Goal: Information Seeking & Learning: Check status

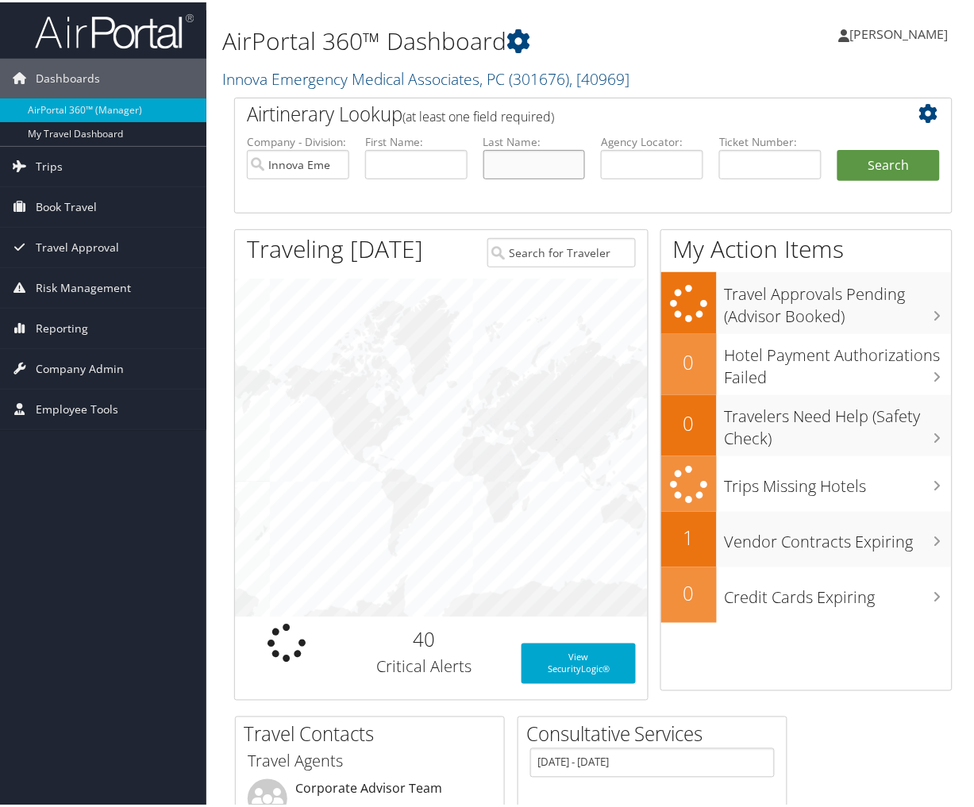
click at [498, 156] on input "text" at bounding box center [534, 162] width 102 height 29
type input "dickson"
click at [838, 148] on button "Search" at bounding box center [889, 164] width 102 height 32
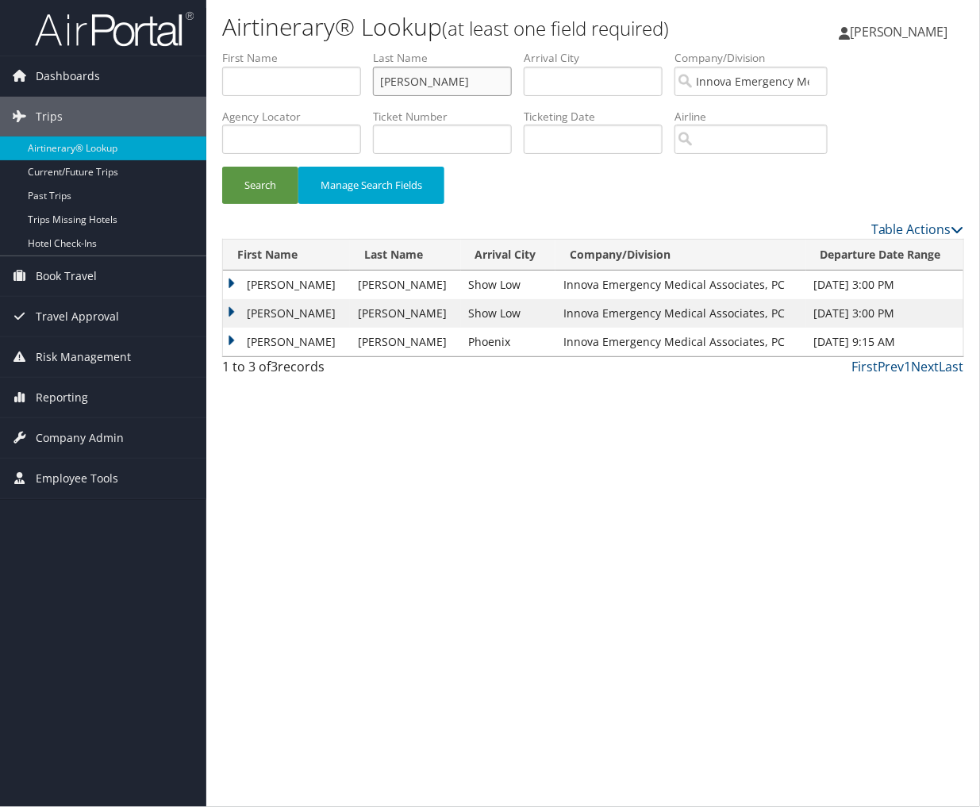
drag, startPoint x: 449, startPoint y: 69, endPoint x: 358, endPoint y: 77, distance: 90.9
click at [358, 50] on ul "First Name Last Name [PERSON_NAME] Departure City Arrival City Company/Division…" at bounding box center [593, 50] width 742 height 0
click at [222, 167] on button "Search" at bounding box center [260, 185] width 76 height 37
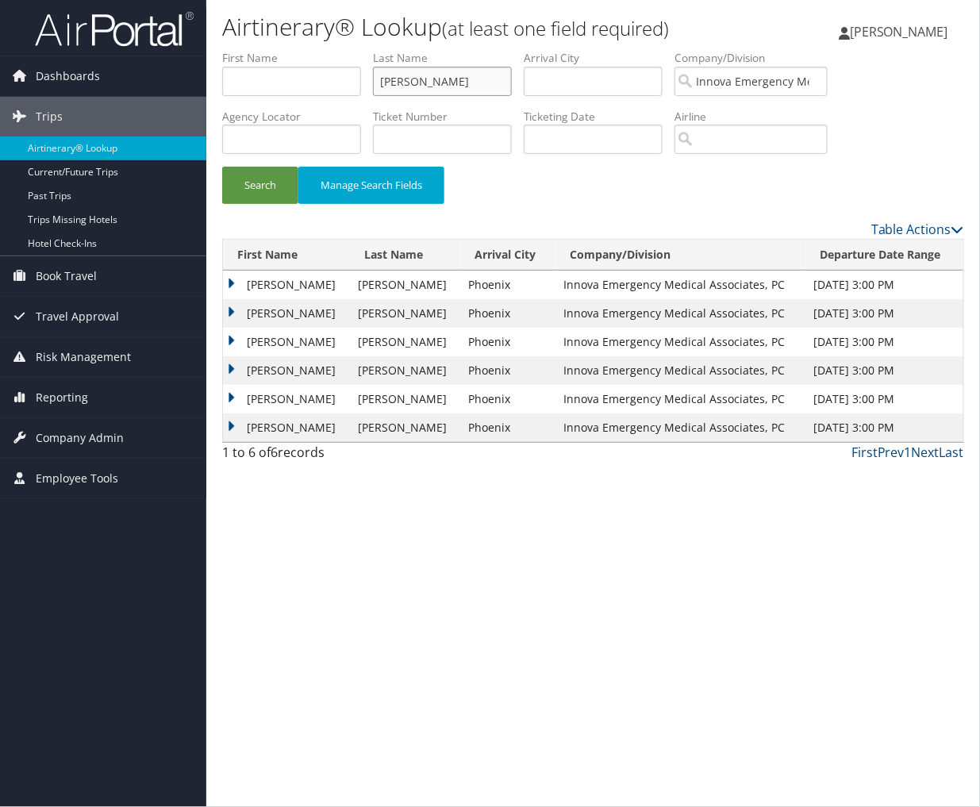
drag, startPoint x: 464, startPoint y: 86, endPoint x: 321, endPoint y: 77, distance: 144.0
click at [321, 50] on ul "First Name Last Name wong Departure City Arrival City Company/Division Innova E…" at bounding box center [593, 50] width 742 height 0
click at [222, 167] on button "Search" at bounding box center [260, 185] width 76 height 37
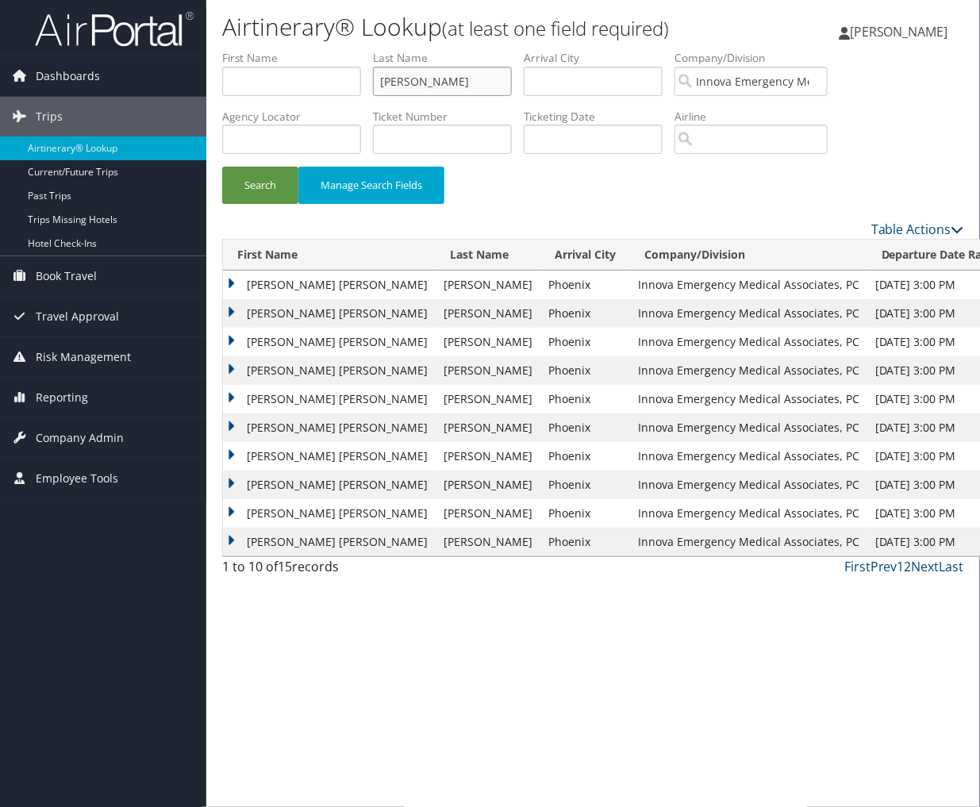
click at [482, 76] on input "burmood" at bounding box center [442, 81] width 139 height 29
click at [222, 167] on button "Search" at bounding box center [260, 185] width 76 height 37
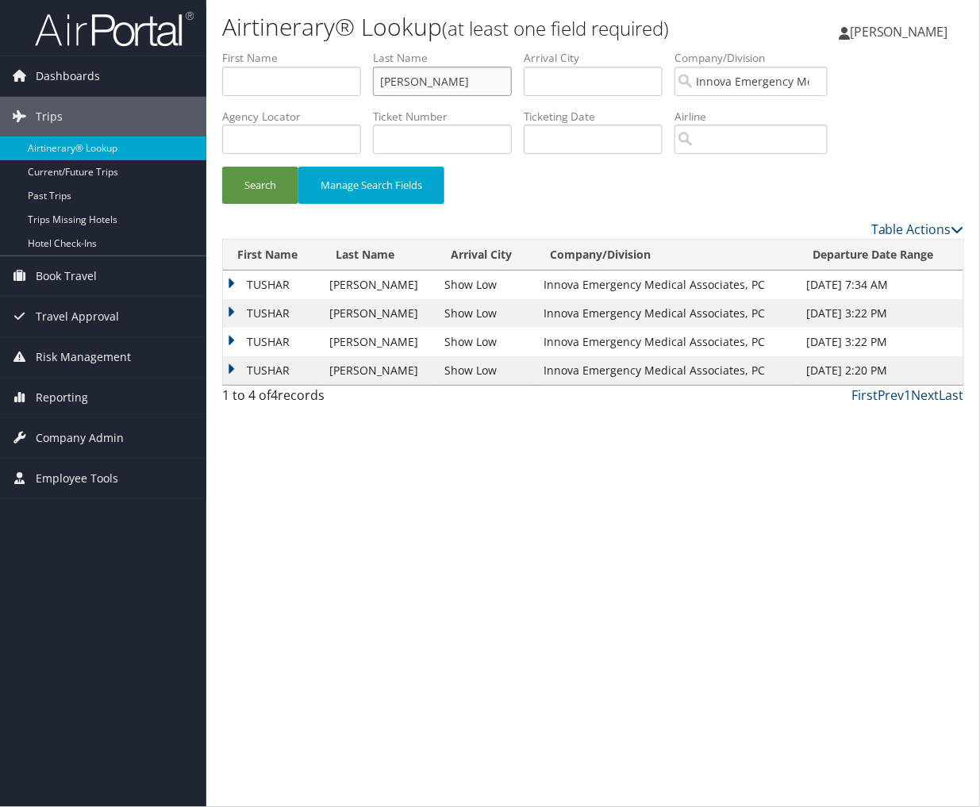
click at [431, 83] on input "alladi" at bounding box center [442, 81] width 139 height 29
click at [222, 167] on button "Search" at bounding box center [260, 185] width 76 height 37
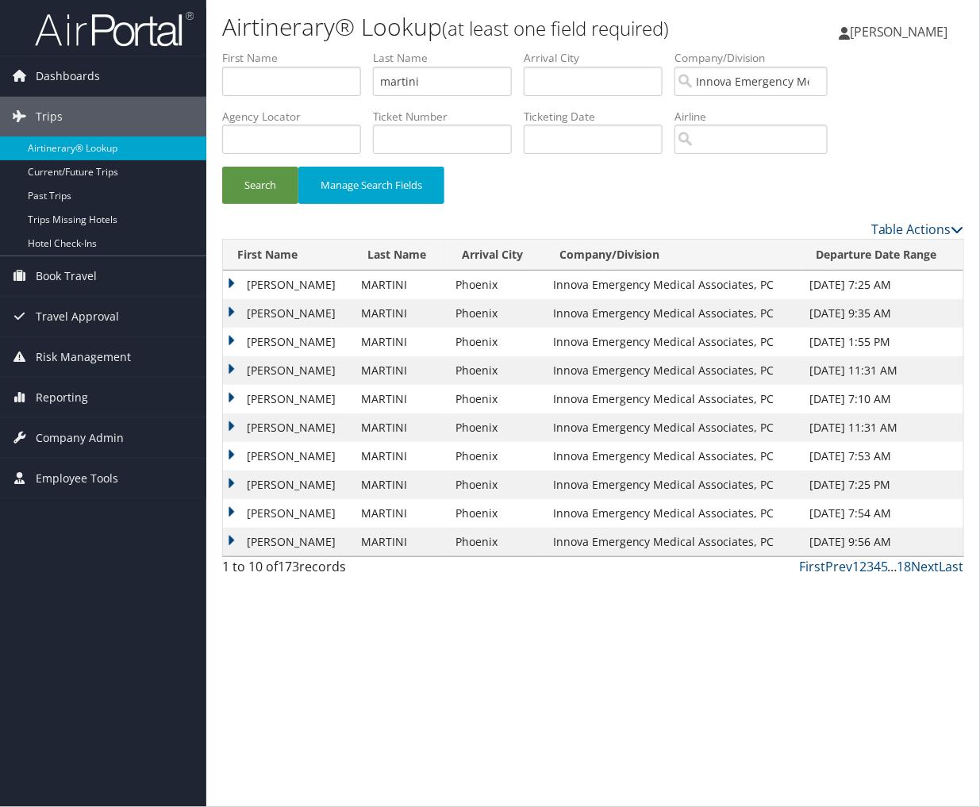
click at [227, 370] on td "DYLLON IVY" at bounding box center [288, 370] width 131 height 29
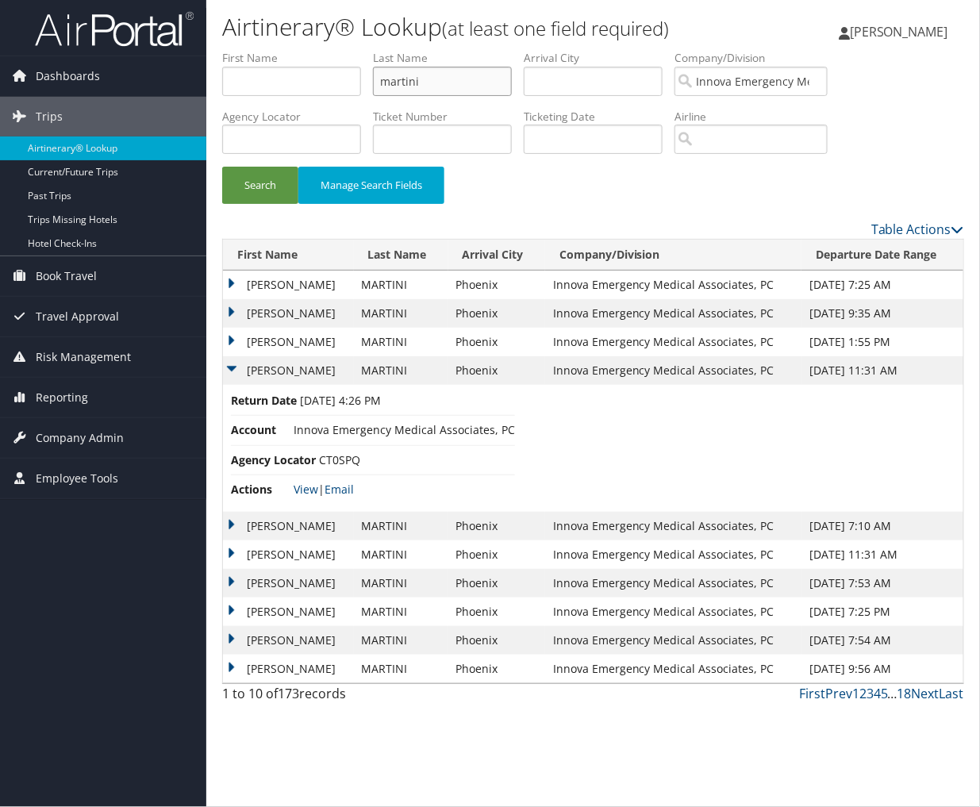
drag, startPoint x: 486, startPoint y: 88, endPoint x: 356, endPoint y: 78, distance: 130.6
click at [356, 50] on ul "First Name Last Name martini Departure City Arrival City Company/Division Innov…" at bounding box center [593, 50] width 742 height 0
click at [222, 167] on button "Search" at bounding box center [260, 185] width 76 height 37
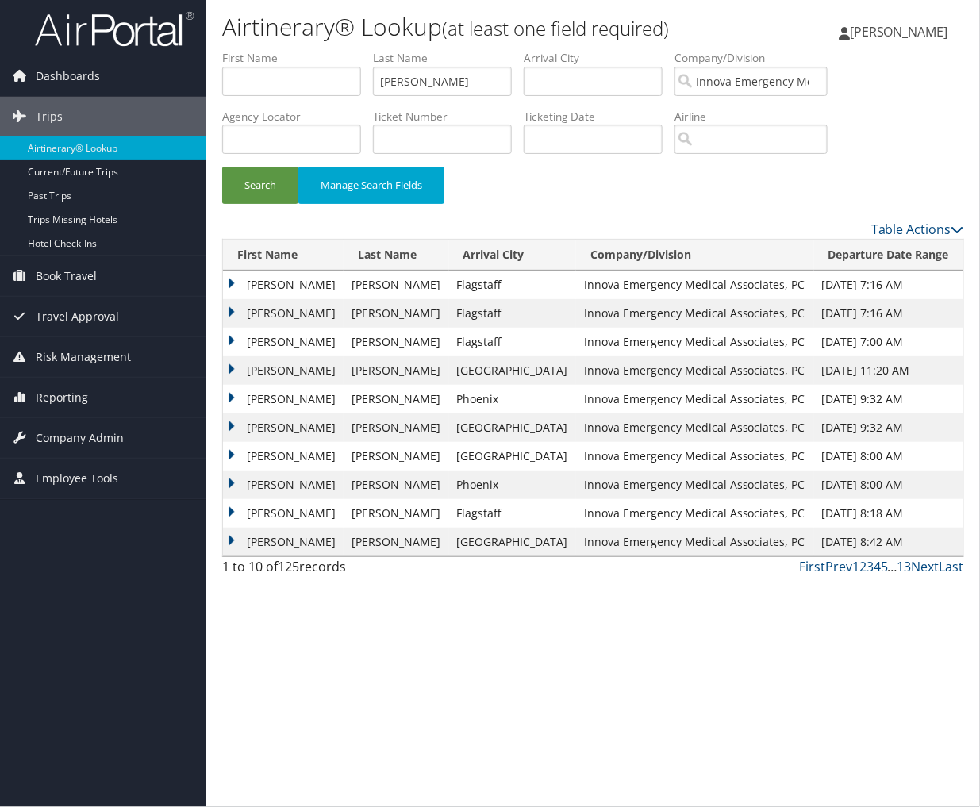
click at [234, 431] on td "PAUL MICHAEL" at bounding box center [283, 428] width 121 height 29
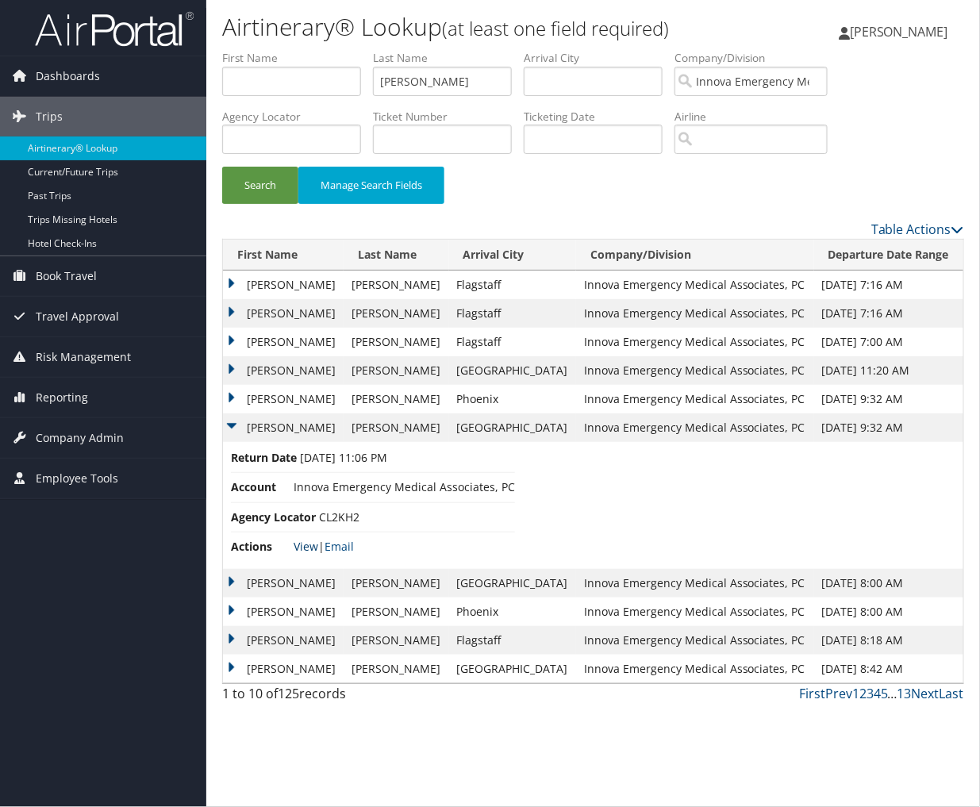
click at [302, 551] on link "View" at bounding box center [306, 546] width 25 height 15
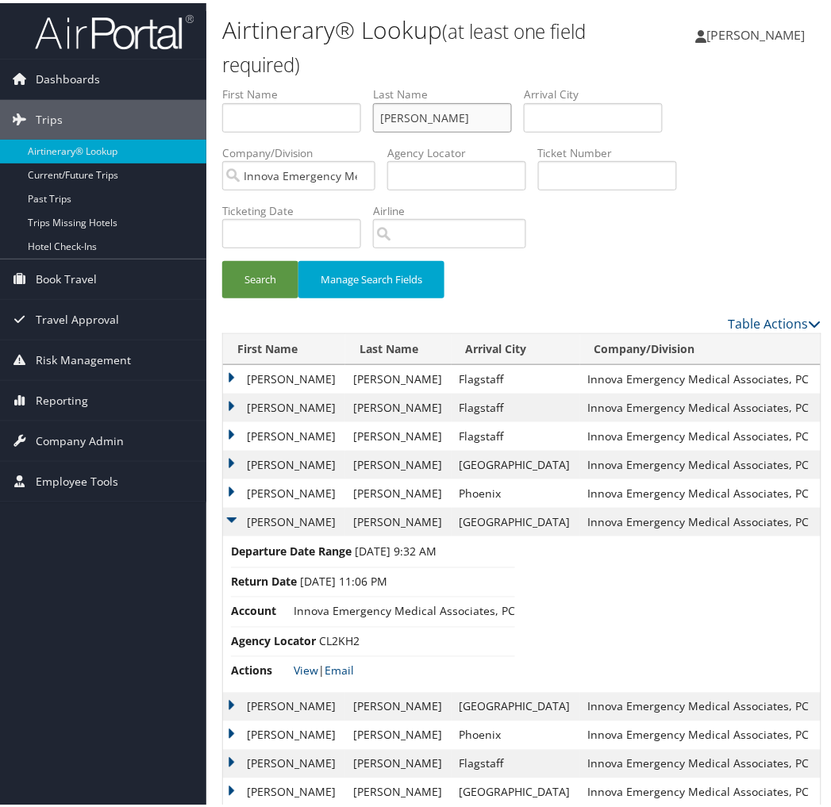
drag, startPoint x: 418, startPoint y: 113, endPoint x: 391, endPoint y: 114, distance: 27.8
click at [391, 114] on input "amiott" at bounding box center [442, 114] width 139 height 29
type input "t"
drag, startPoint x: 257, startPoint y: 290, endPoint x: 268, endPoint y: 289, distance: 11.1
click at [257, 290] on button "Search" at bounding box center [260, 276] width 76 height 37
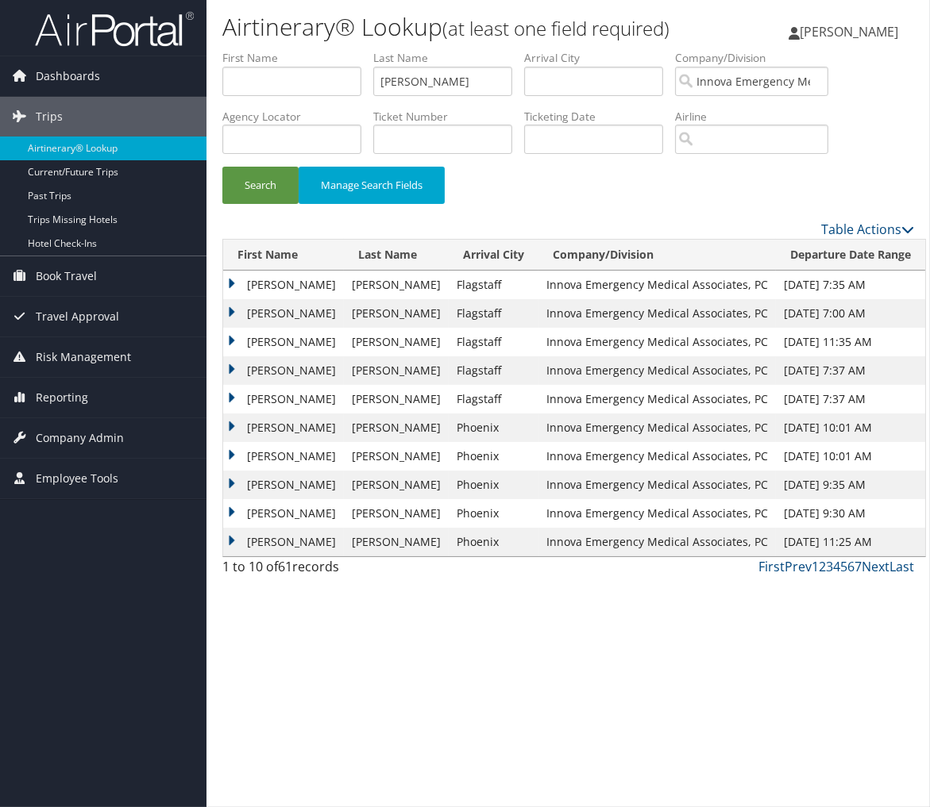
drag, startPoint x: 229, startPoint y: 312, endPoint x: 248, endPoint y: 314, distance: 19.1
click at [229, 312] on td "PAUL DAVID" at bounding box center [283, 313] width 121 height 29
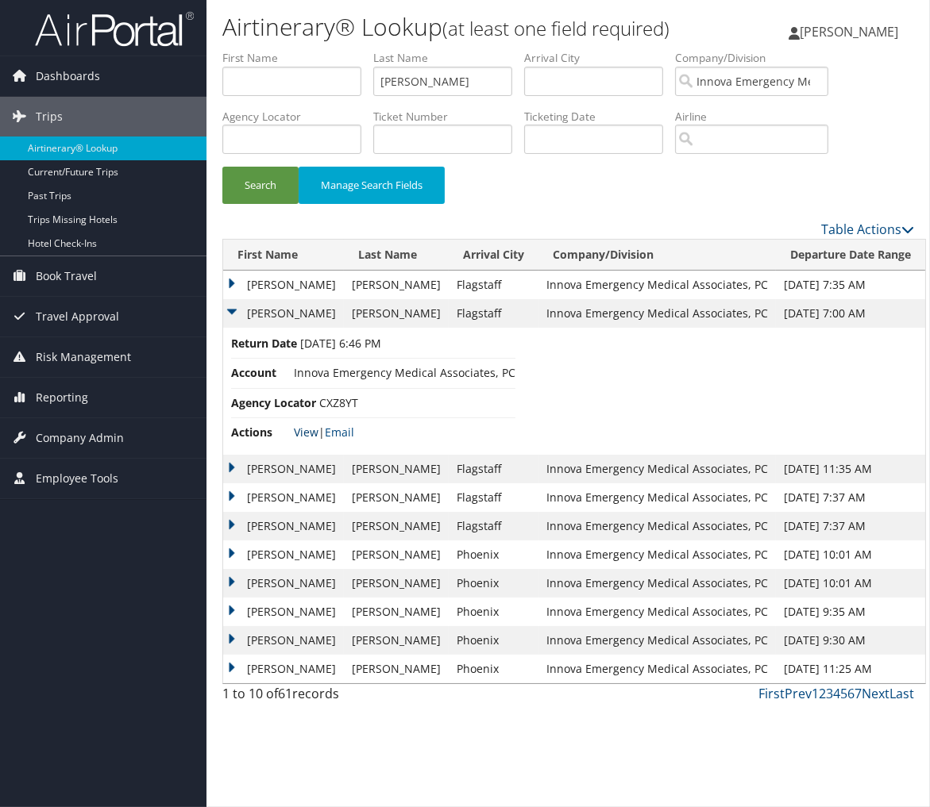
click at [314, 432] on link "View" at bounding box center [306, 432] width 25 height 15
click at [422, 79] on input "hess" at bounding box center [442, 81] width 139 height 29
click at [222, 167] on button "Search" at bounding box center [260, 185] width 76 height 37
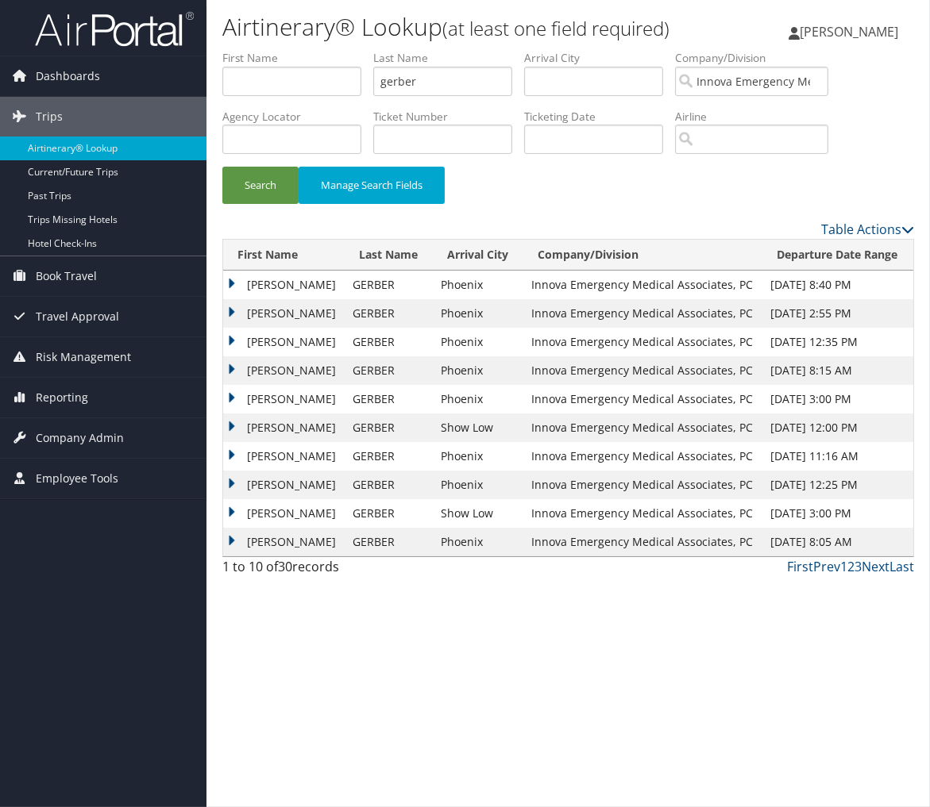
click at [236, 286] on td "EVAN HOWARD" at bounding box center [283, 285] width 121 height 29
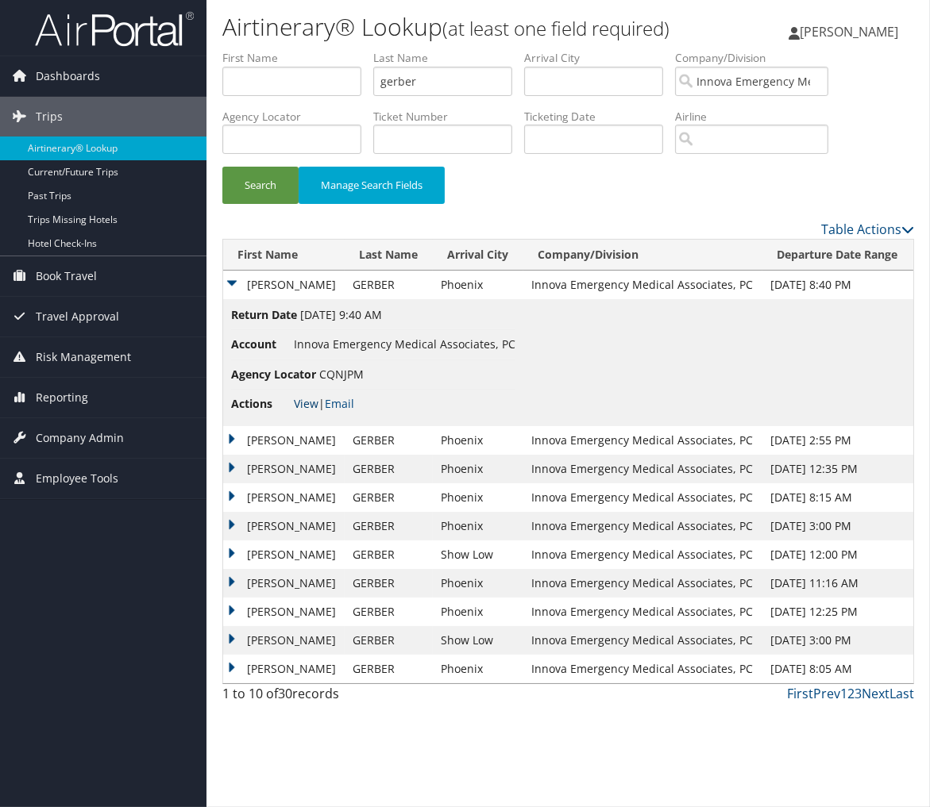
click at [302, 401] on link "View" at bounding box center [306, 403] width 25 height 15
click at [423, 82] on input "gerber" at bounding box center [442, 81] width 139 height 29
click at [422, 82] on input "gerber" at bounding box center [442, 81] width 139 height 29
type input "wark"
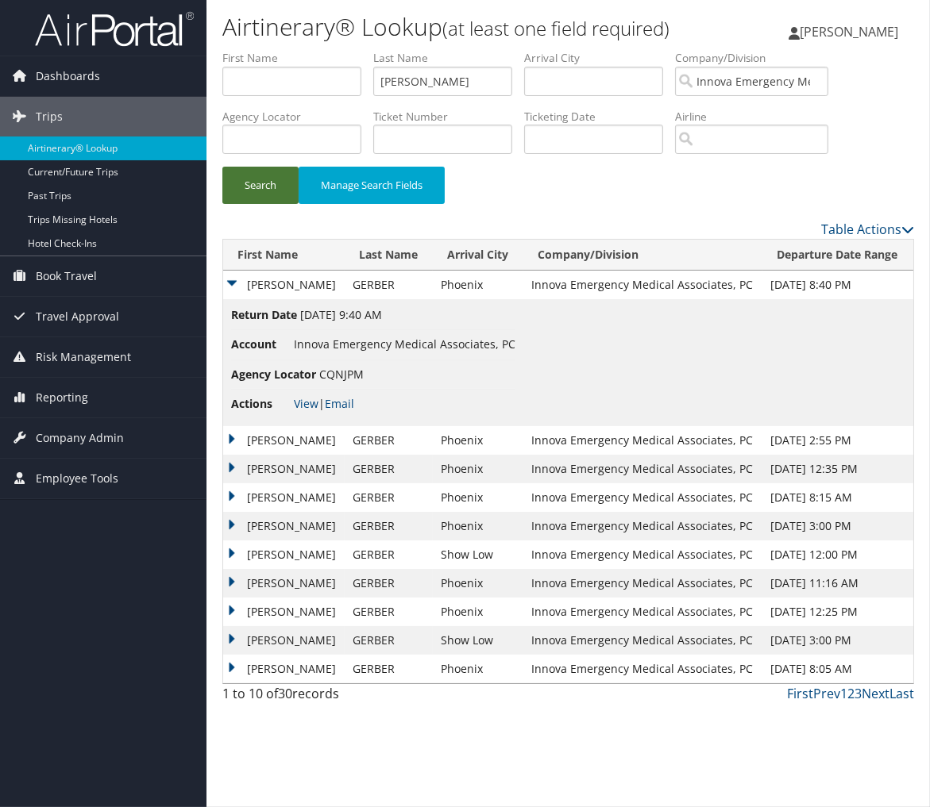
click at [252, 187] on button "Search" at bounding box center [260, 185] width 76 height 37
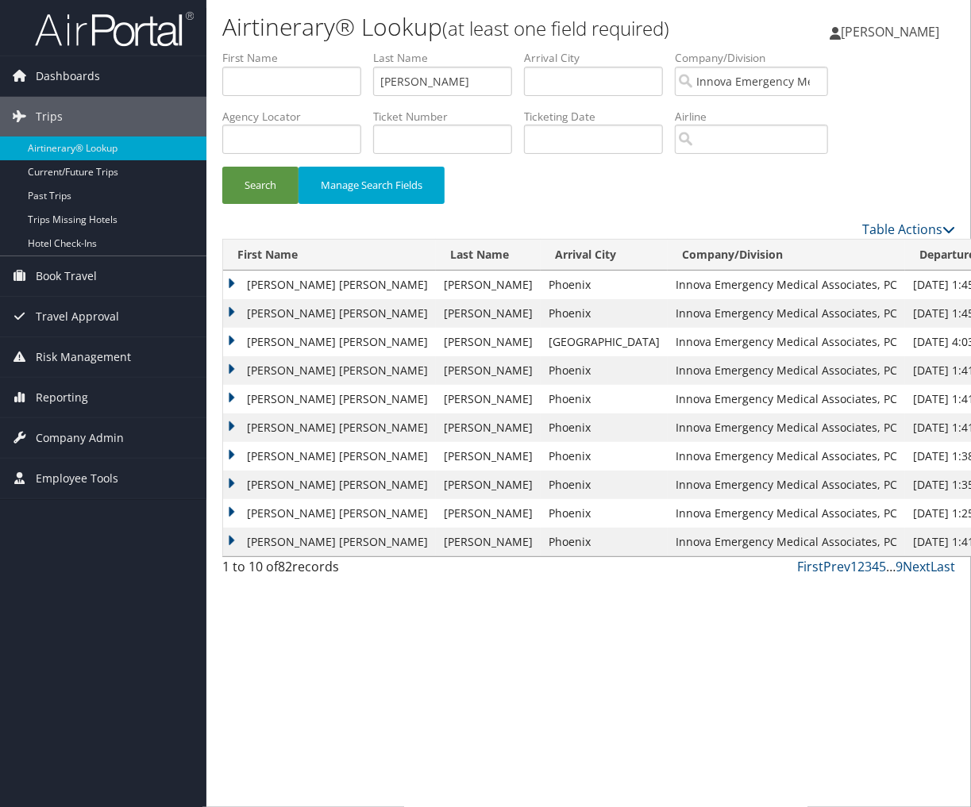
click at [244, 308] on td "MATTHEW GUNNAR" at bounding box center [329, 313] width 213 height 29
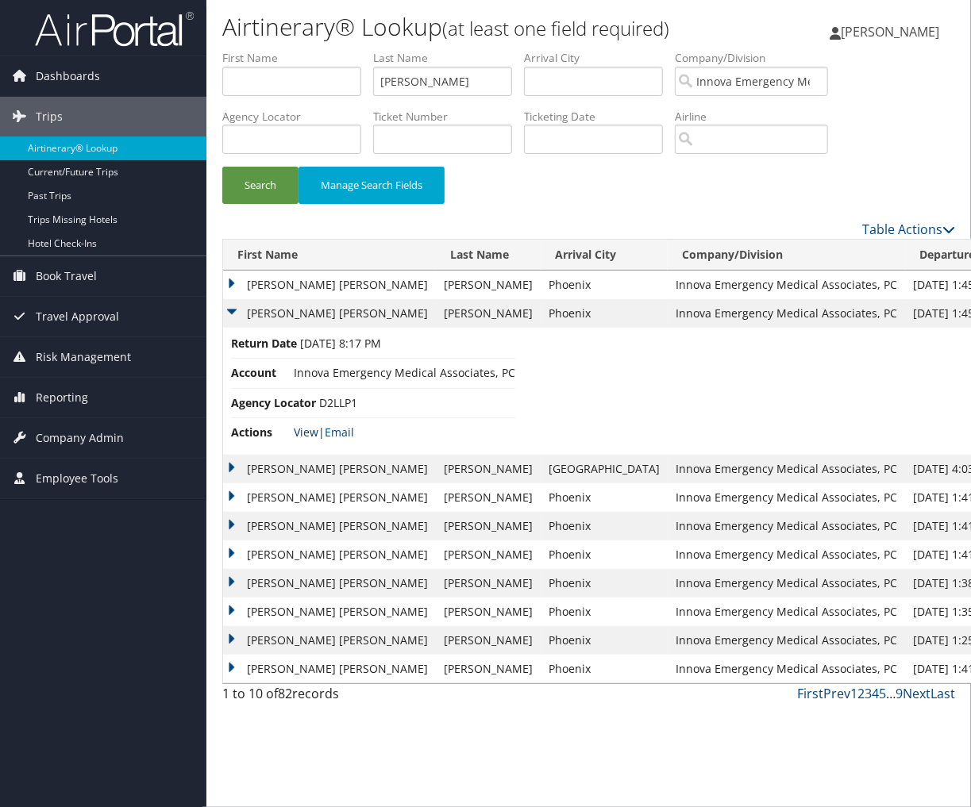
click at [306, 433] on link "View" at bounding box center [306, 432] width 25 height 15
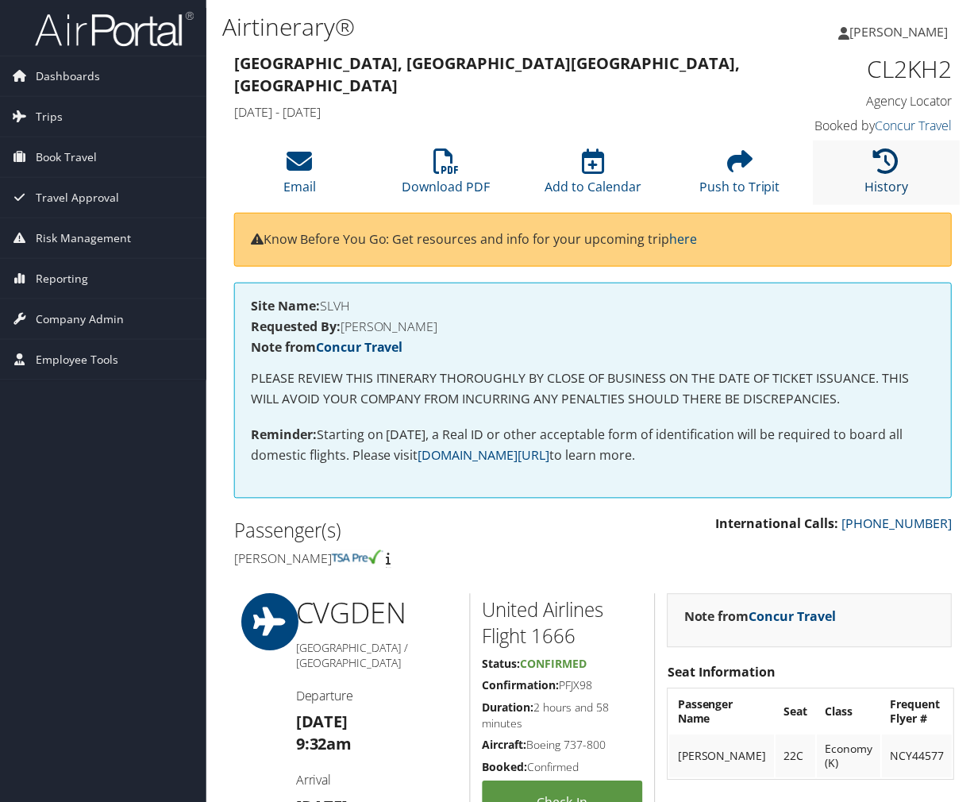
click at [893, 156] on icon at bounding box center [887, 160] width 25 height 25
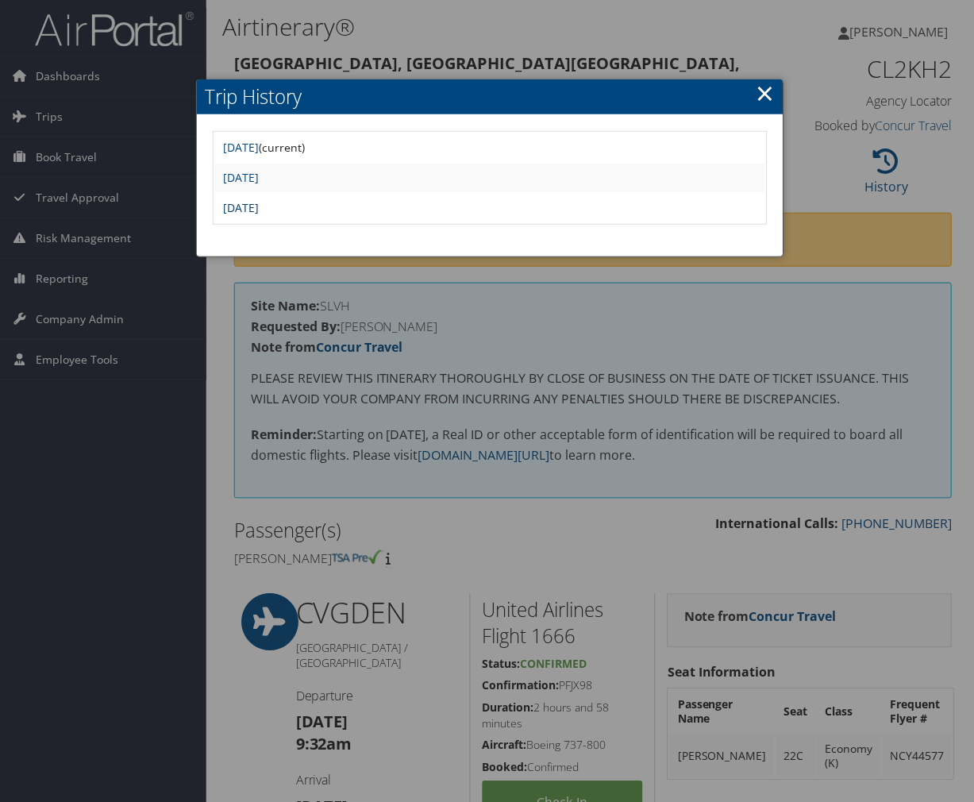
click at [259, 210] on link "Tue Jun 17 15:18:20 MDT 2025" at bounding box center [241, 207] width 36 height 15
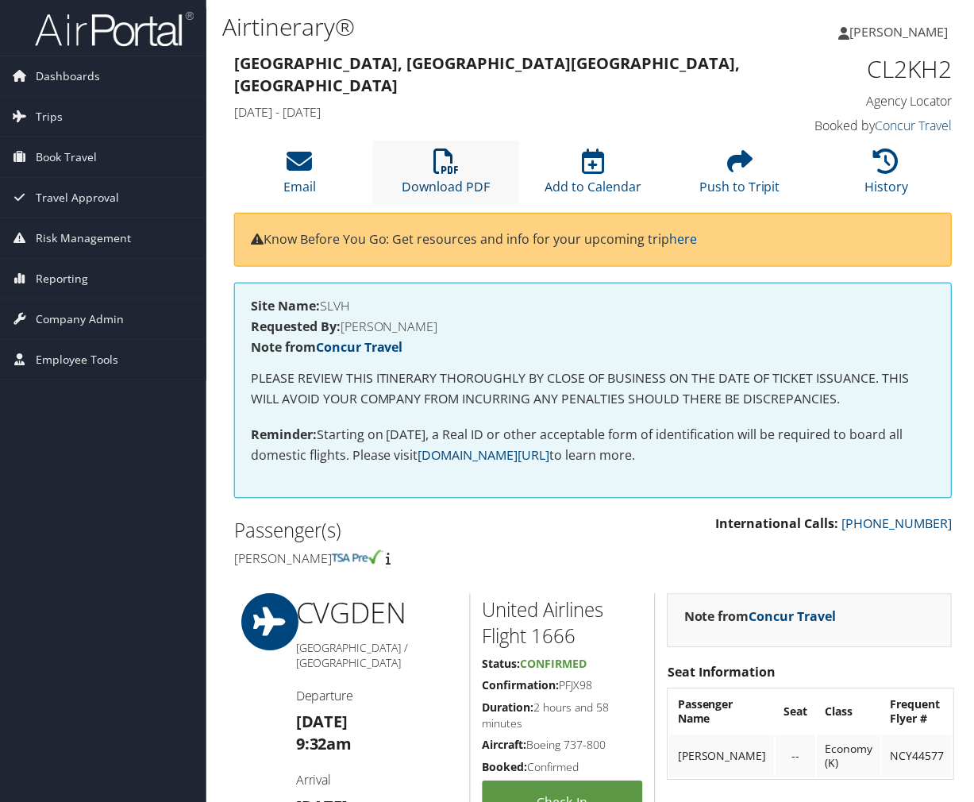
click at [463, 186] on link "Download PDF" at bounding box center [446, 176] width 88 height 38
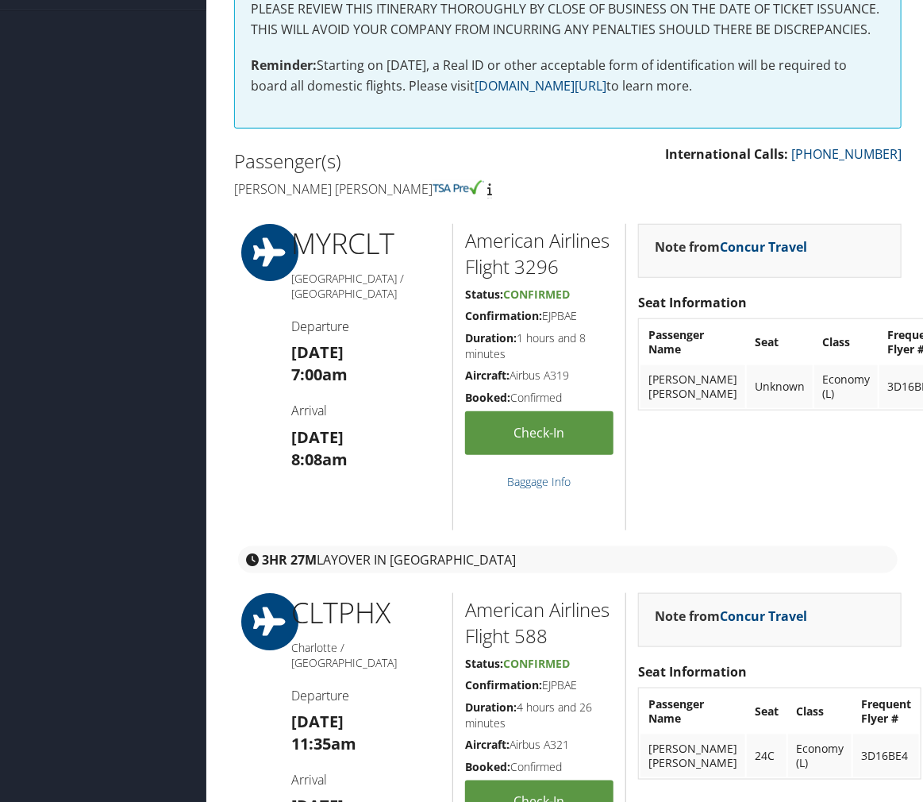
scroll to position [137, 0]
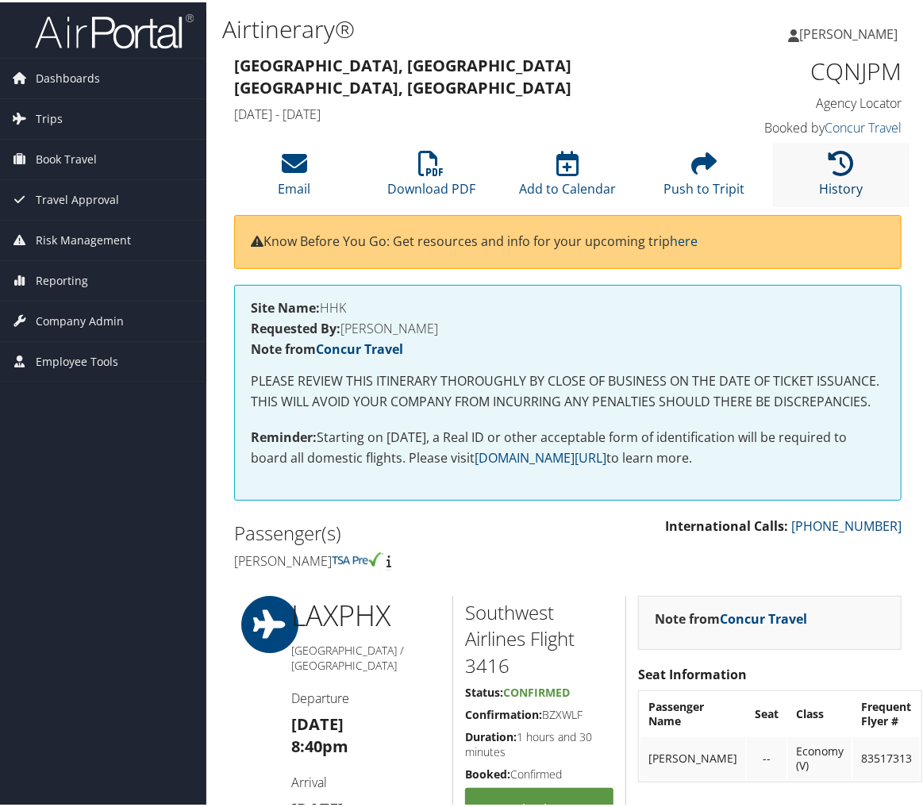
click at [849, 179] on link "History" at bounding box center [841, 176] width 44 height 38
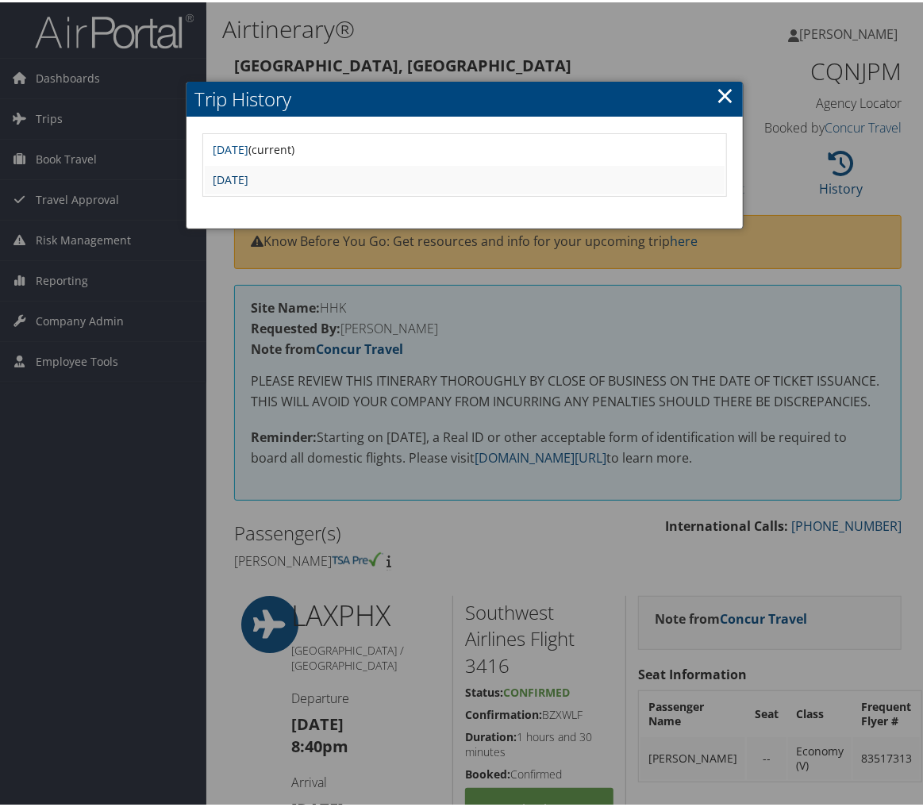
click at [248, 181] on link "[DATE]" at bounding box center [231, 177] width 36 height 15
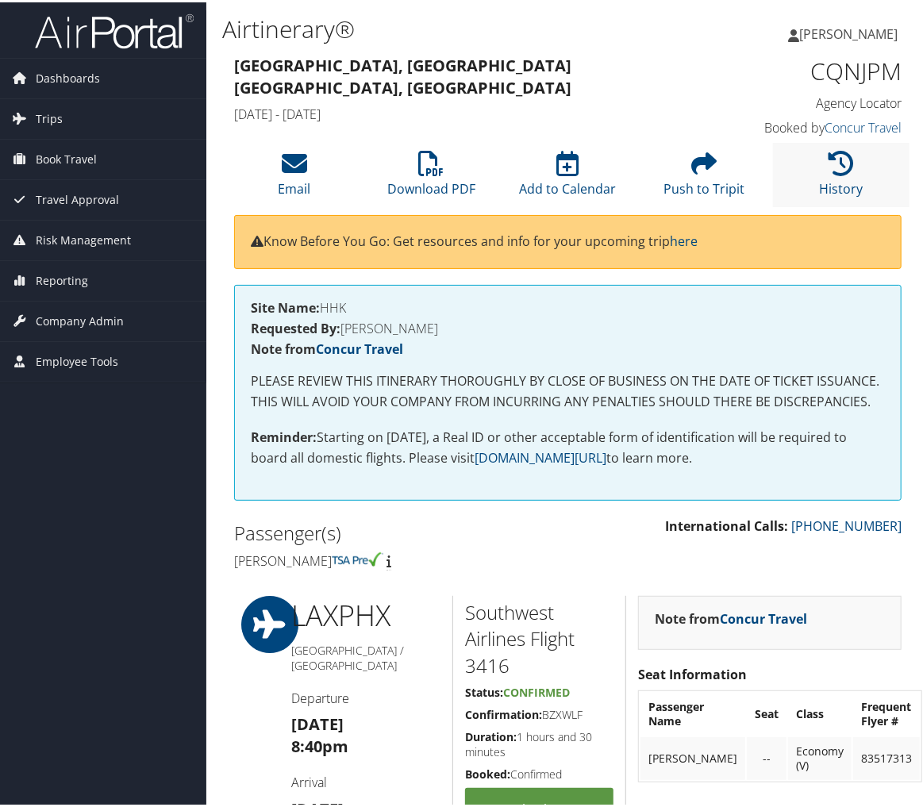
click at [799, 173] on li "History" at bounding box center [841, 173] width 137 height 64
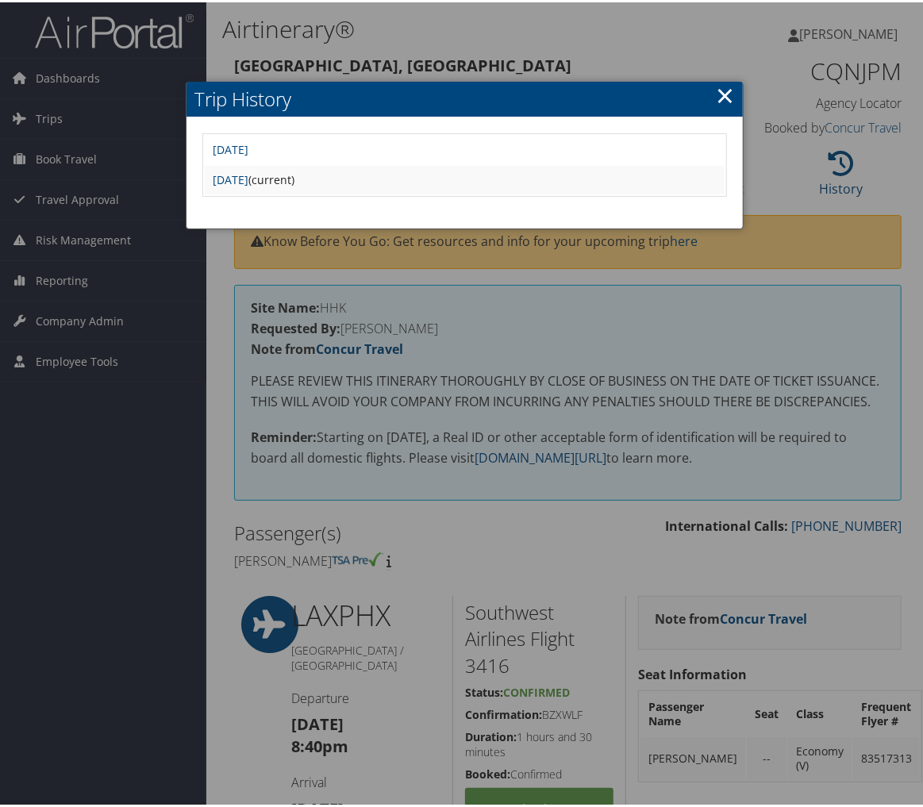
click at [356, 156] on td "[DATE]" at bounding box center [465, 147] width 520 height 29
click at [248, 144] on link "Thu Jul 3 15:06:54 MDT 2025" at bounding box center [231, 147] width 36 height 15
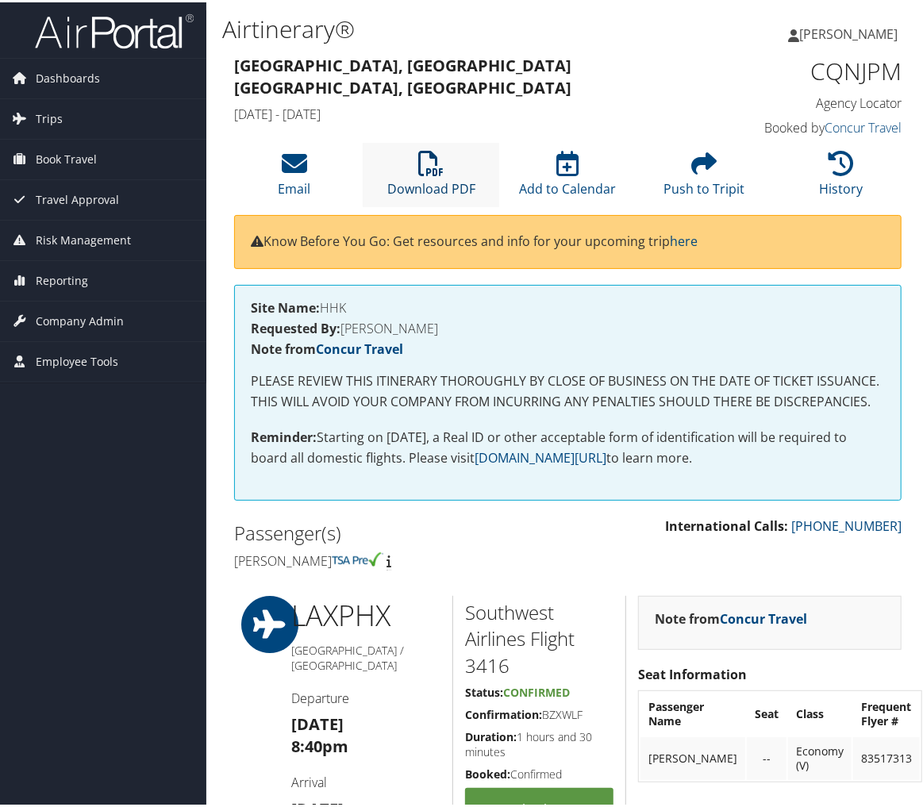
click at [451, 189] on link "Download PDF" at bounding box center [431, 176] width 88 height 38
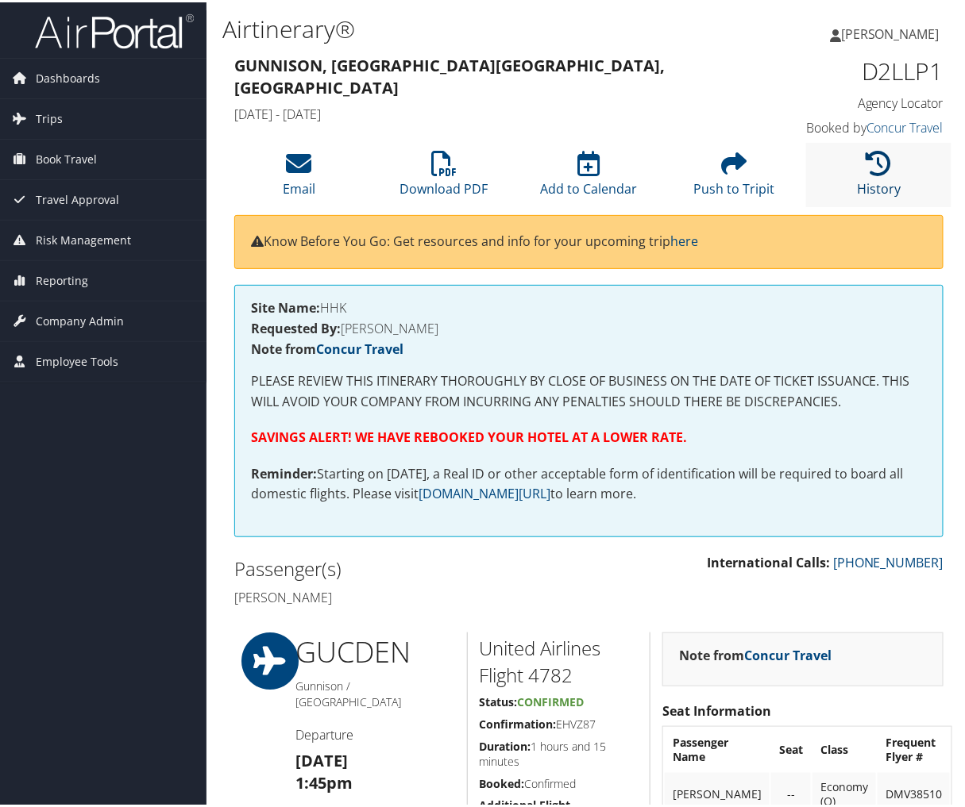
click at [884, 154] on li "History" at bounding box center [878, 173] width 145 height 64
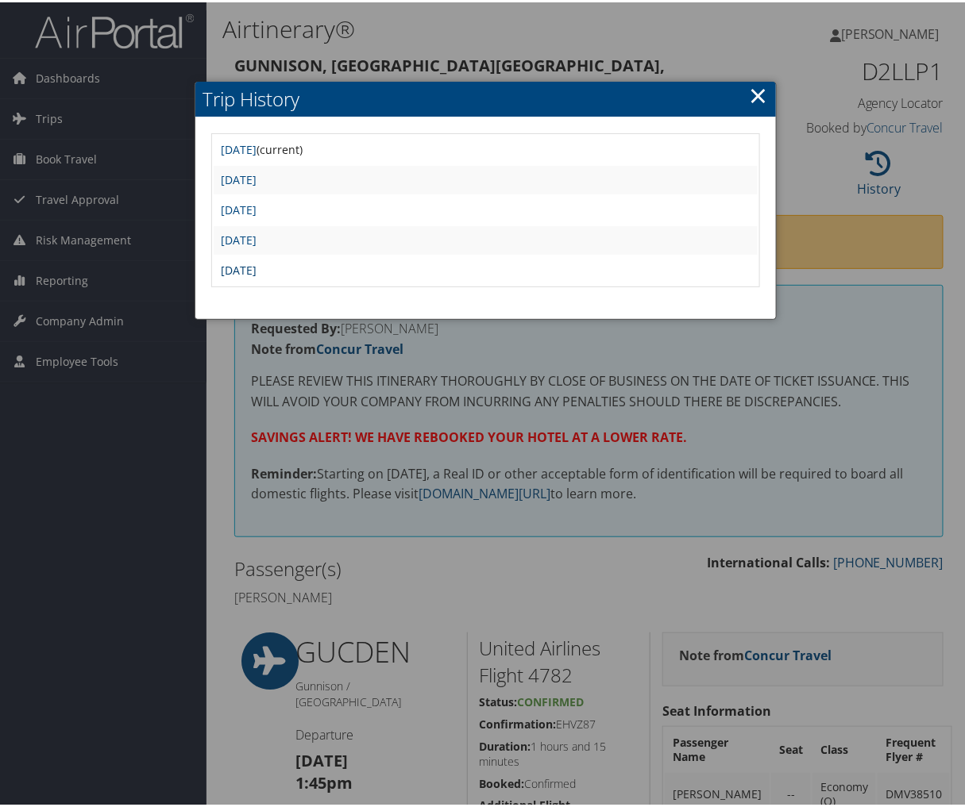
click at [257, 264] on link "[DATE]" at bounding box center [239, 267] width 36 height 15
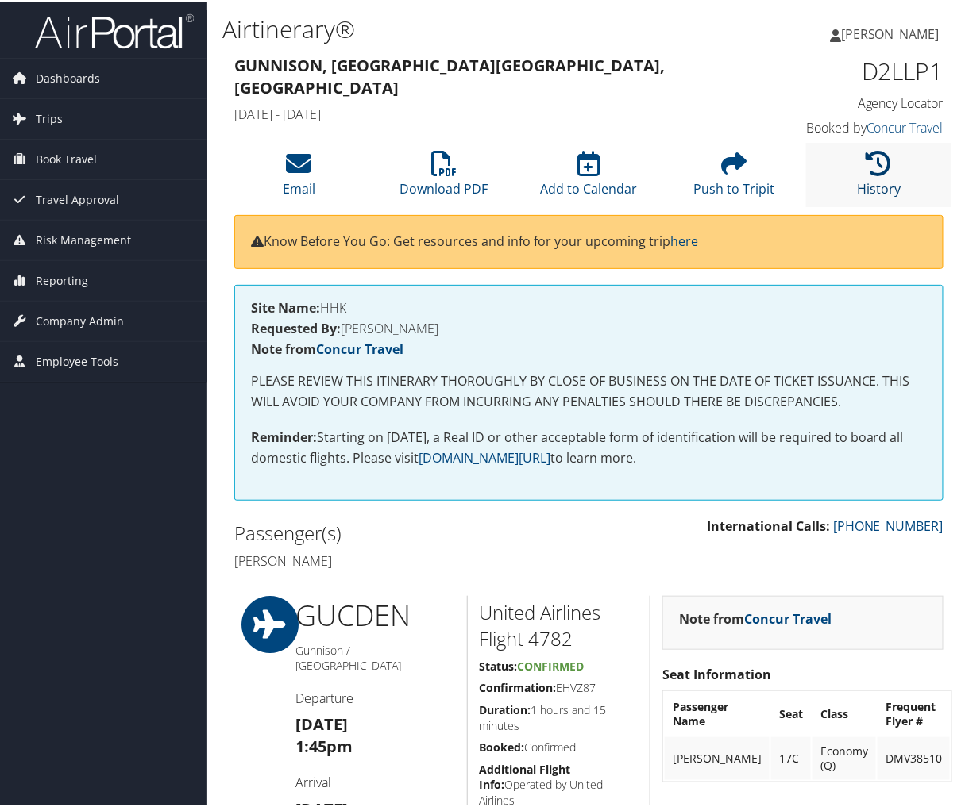
click at [871, 164] on icon at bounding box center [878, 160] width 25 height 25
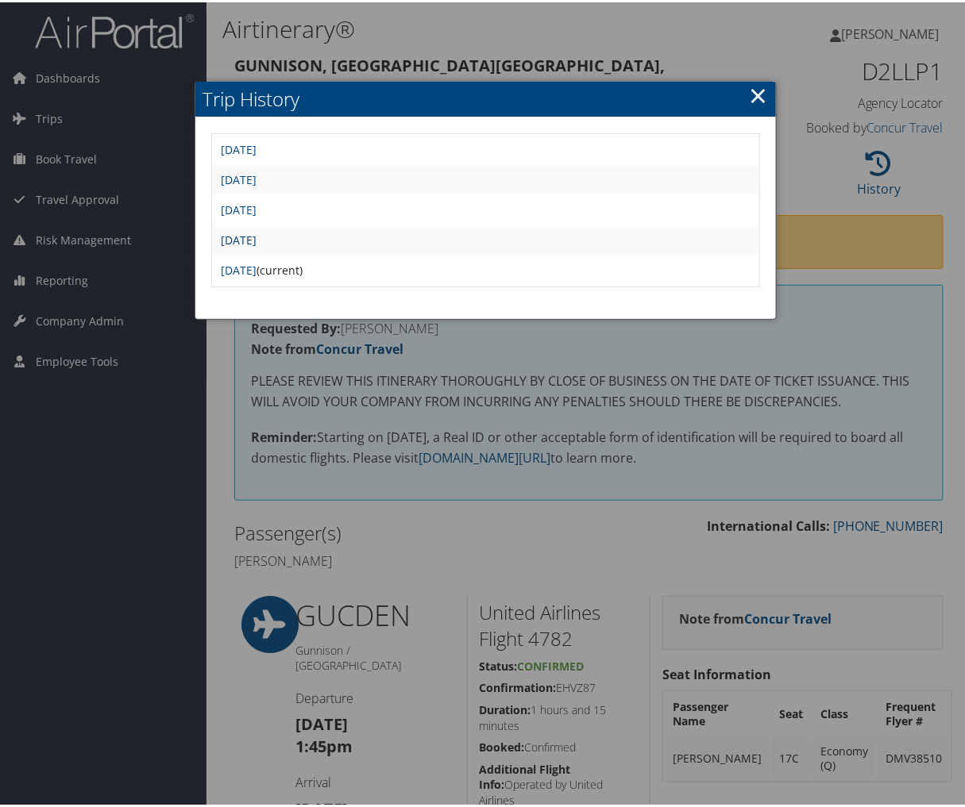
click at [257, 233] on link "[DATE]" at bounding box center [239, 237] width 36 height 15
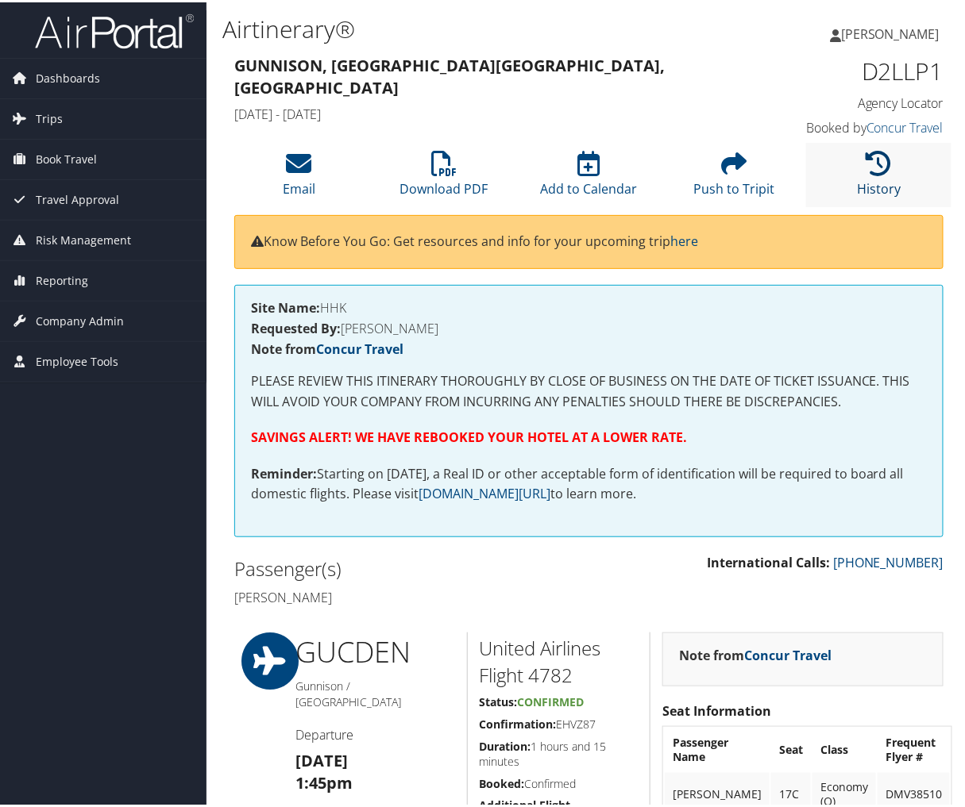
click at [867, 157] on icon at bounding box center [878, 160] width 25 height 25
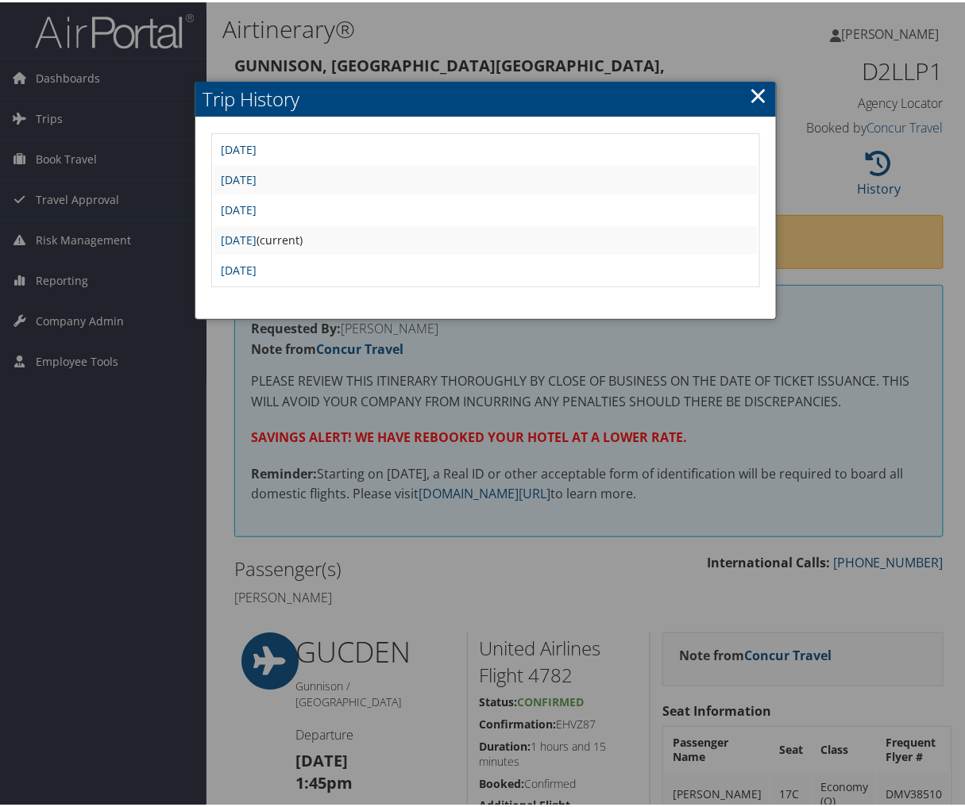
click at [330, 214] on td "[DATE]" at bounding box center [486, 208] width 545 height 29
click at [257, 207] on link "[DATE]" at bounding box center [239, 207] width 36 height 15
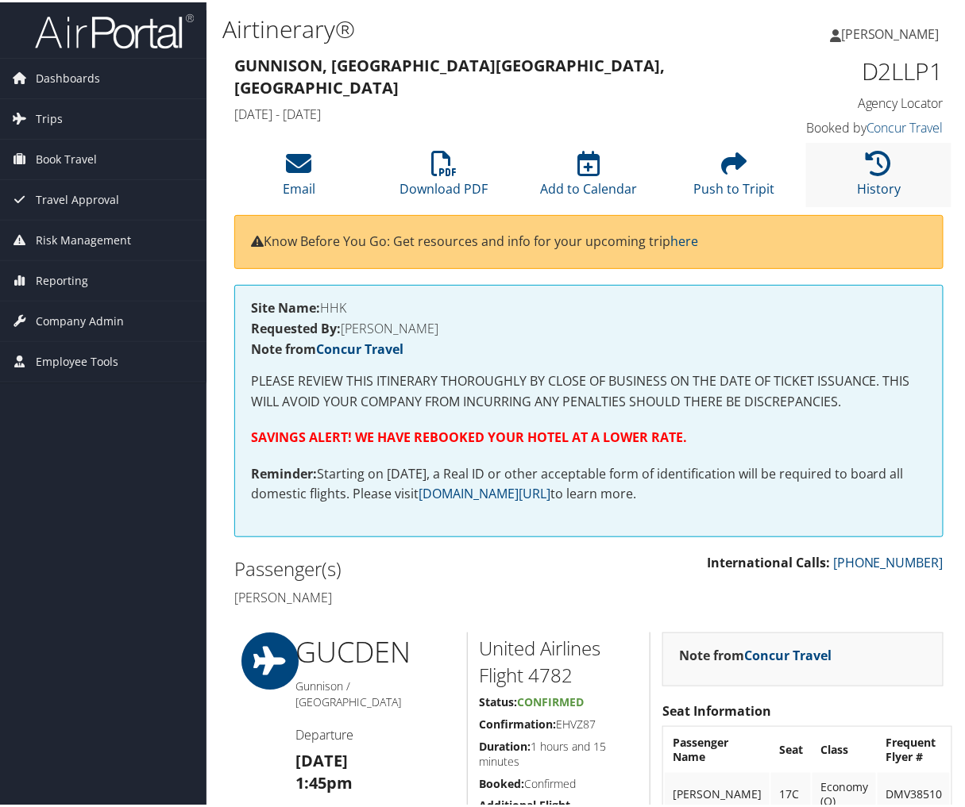
click at [895, 168] on li "History" at bounding box center [878, 173] width 145 height 64
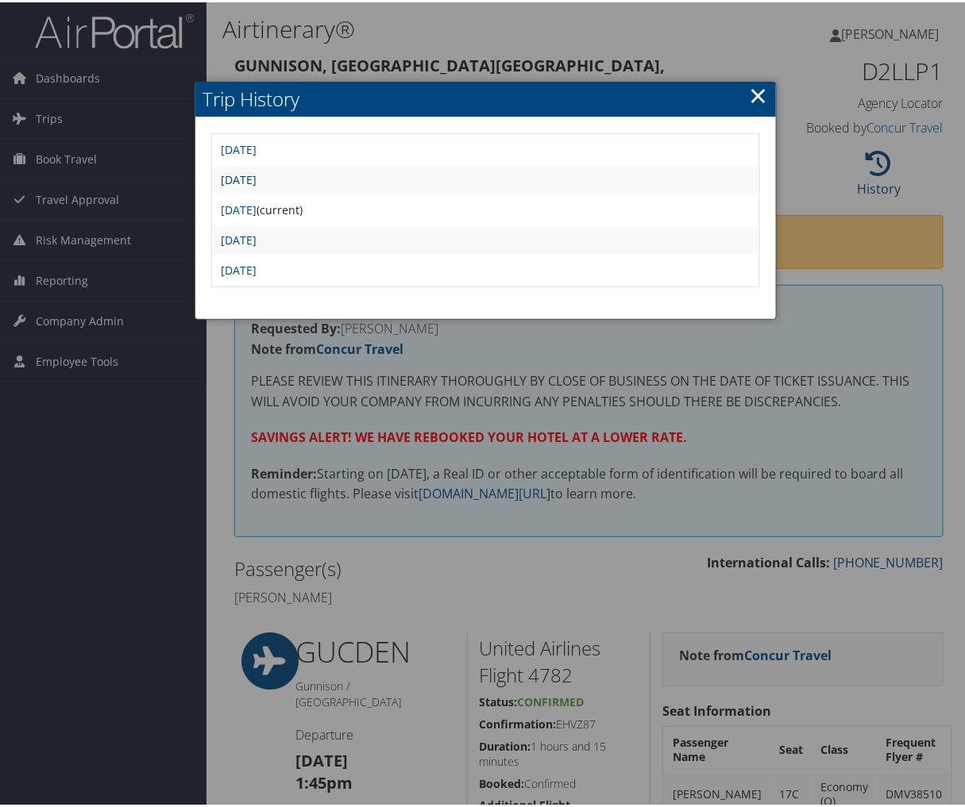
click at [257, 175] on link "Thu Aug 28 22:24:17 MDT 2025" at bounding box center [239, 177] width 36 height 15
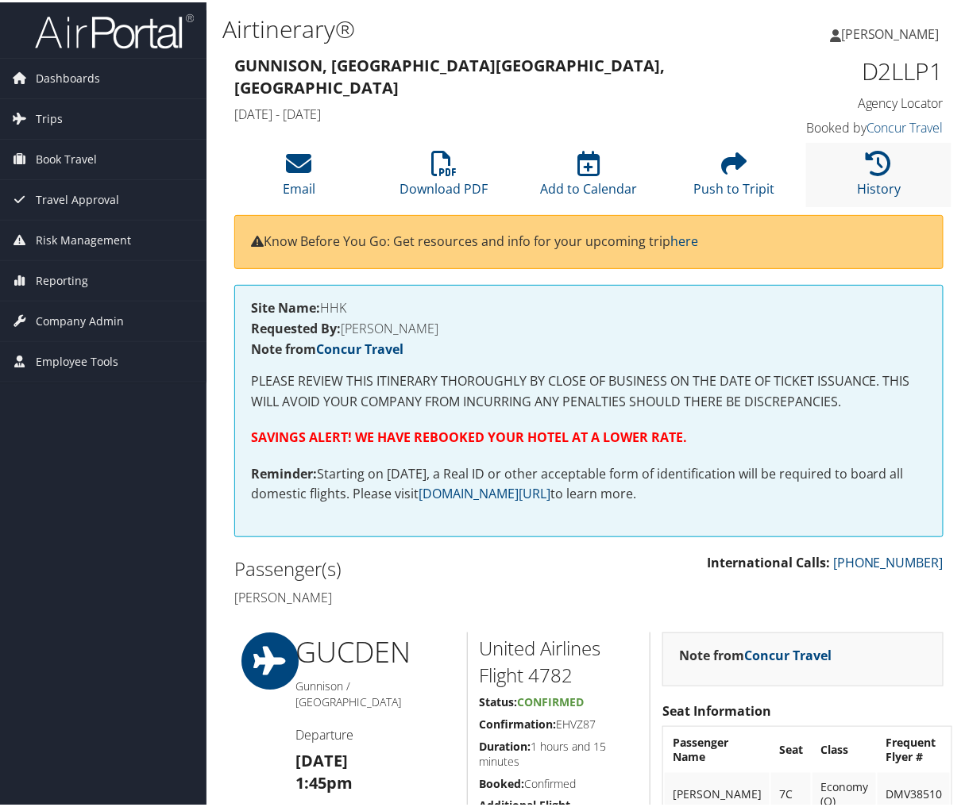
click at [888, 173] on li "History" at bounding box center [878, 173] width 145 height 64
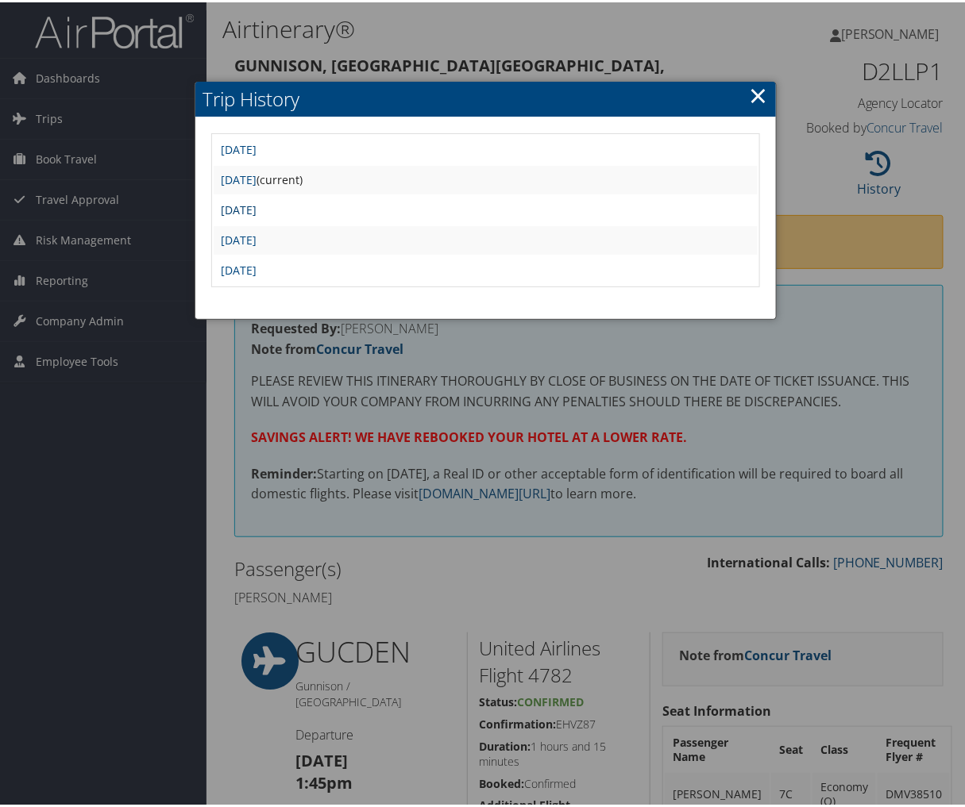
click at [257, 202] on link "Mon Aug 11 13:46:25 MDT 2025" at bounding box center [239, 207] width 36 height 15
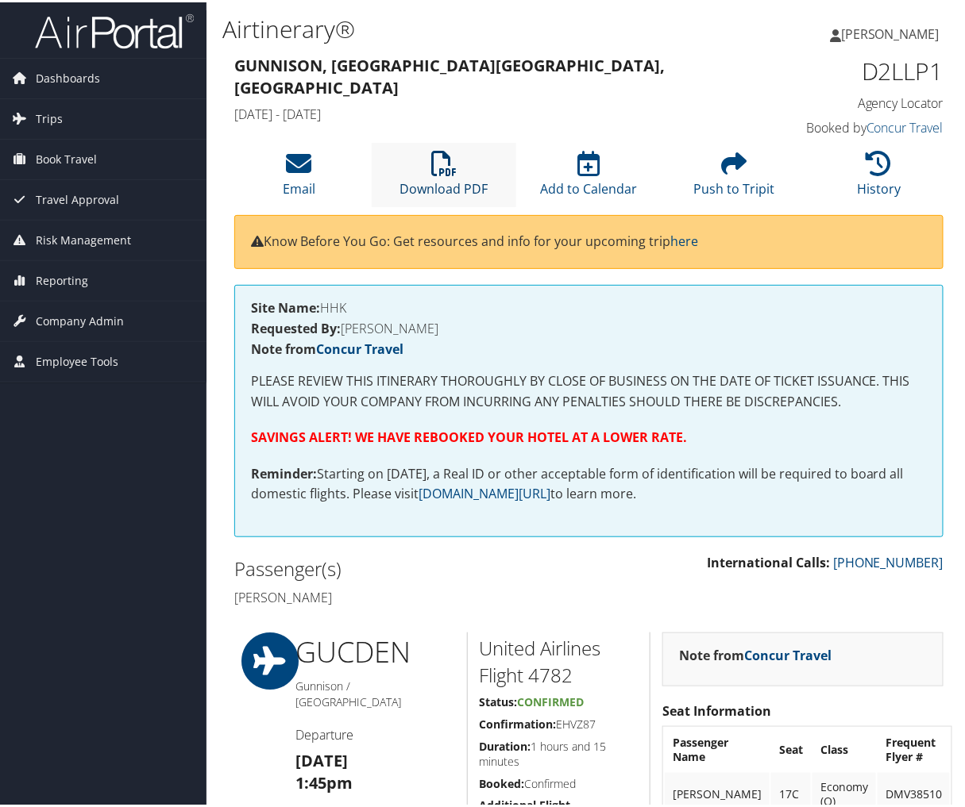
click at [457, 179] on link "Download PDF" at bounding box center [443, 176] width 88 height 38
